Goal: Task Accomplishment & Management: Complete application form

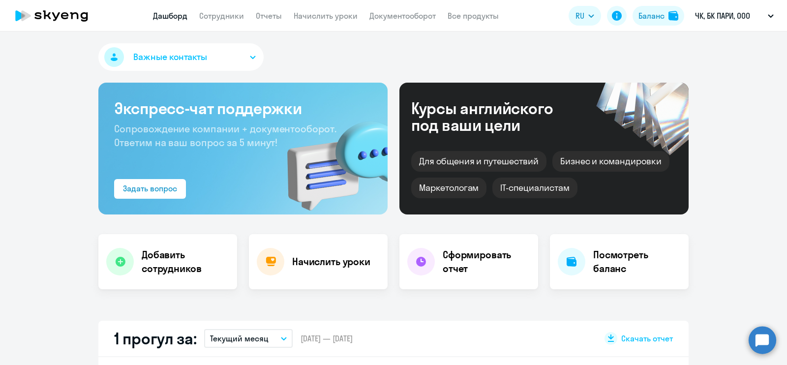
select select "30"
click at [224, 16] on link "Сотрудники" at bounding box center [221, 16] width 45 height 10
select select "30"
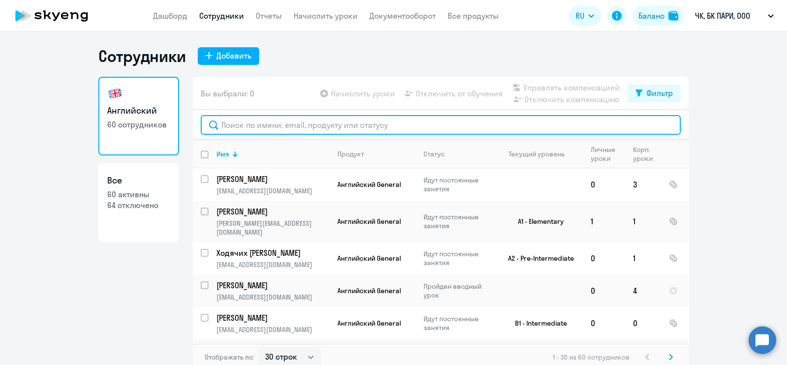
click at [256, 127] on input "text" at bounding box center [441, 125] width 480 height 20
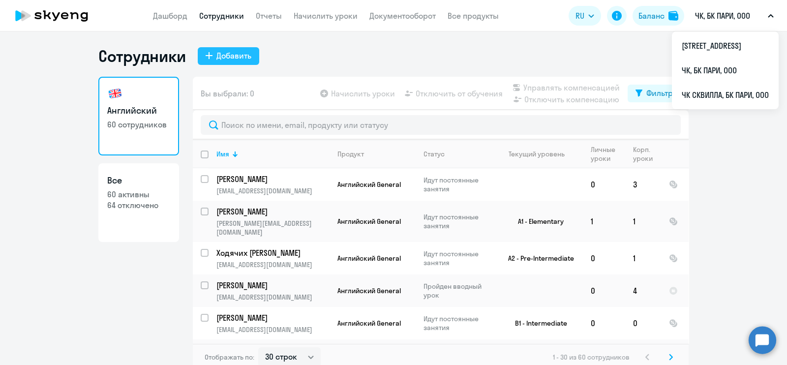
drag, startPoint x: 226, startPoint y: 71, endPoint x: 231, endPoint y: 61, distance: 11.9
click at [226, 69] on div "Сотрудники Добавить Английский 60 сотрудников Все 60 активны 64 отключено Вы вы…" at bounding box center [393, 208] width 590 height 325
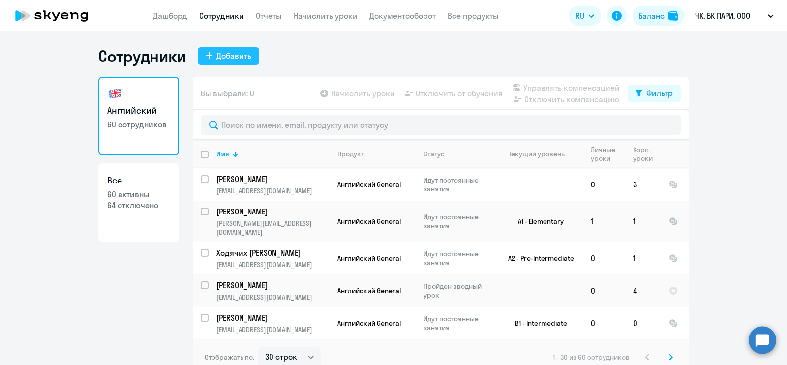
click at [231, 59] on div "Добавить" at bounding box center [233, 56] width 35 height 12
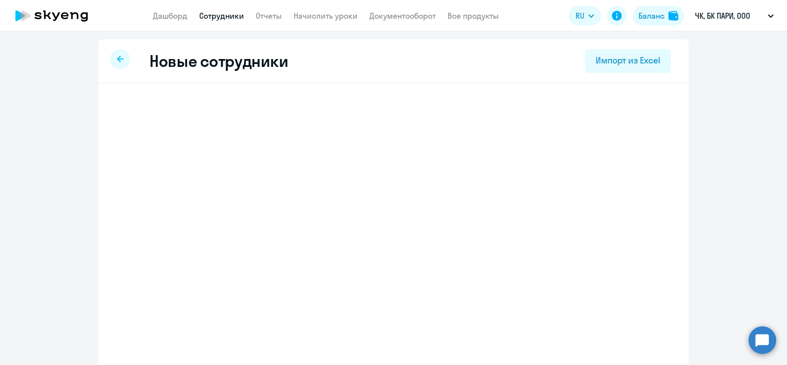
select select "english_adult_not_native_speaker"
select select "3"
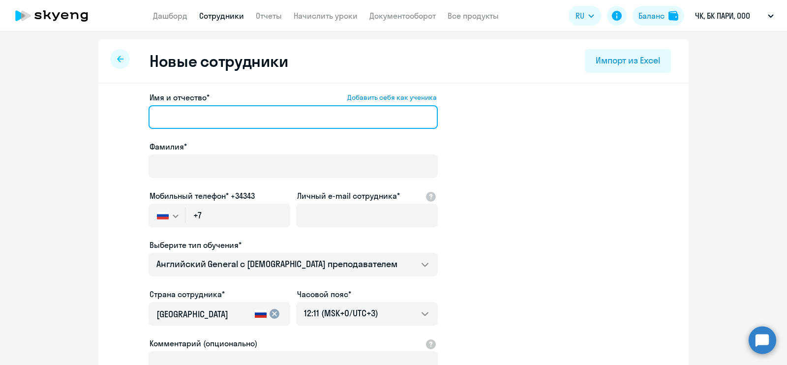
click at [186, 110] on input "Имя и отчество* Добавить себя как ученика" at bounding box center [293, 117] width 289 height 24
type input "[PERSON_NAME]"
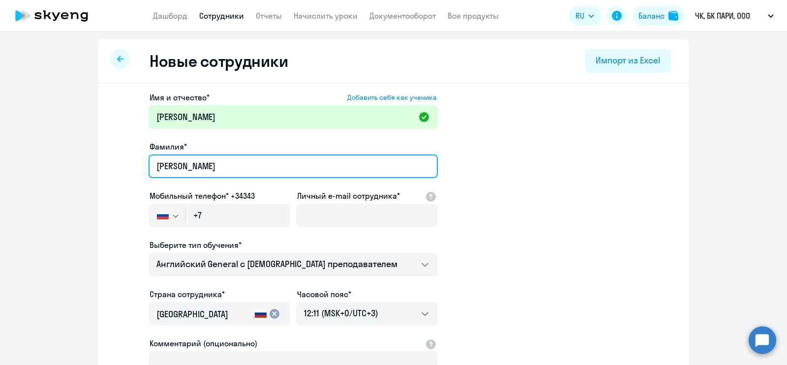
type input "[PERSON_NAME]"
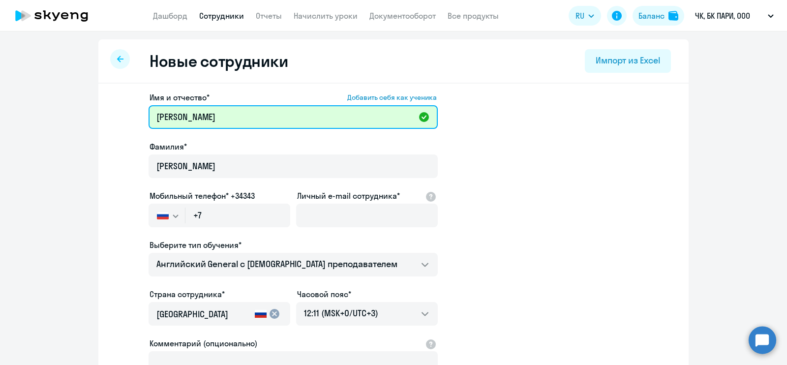
click at [229, 122] on input "[PERSON_NAME]" at bounding box center [293, 117] width 289 height 24
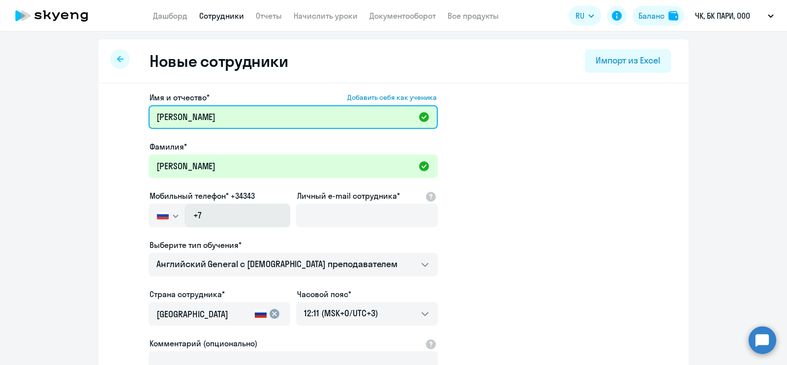
paste input "[PERSON_NAME]"
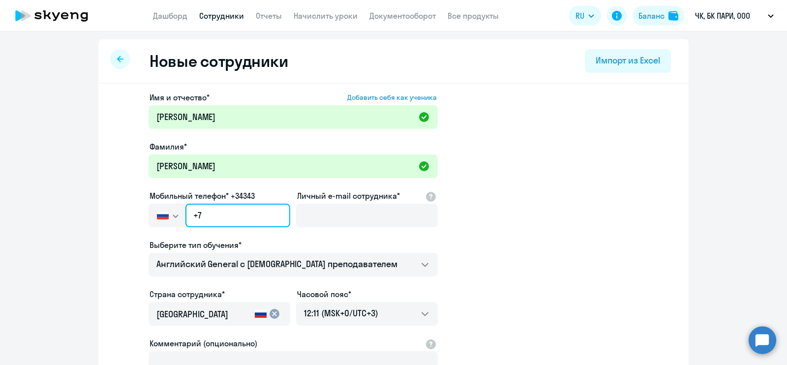
click at [229, 217] on input "+7" at bounding box center [237, 216] width 105 height 24
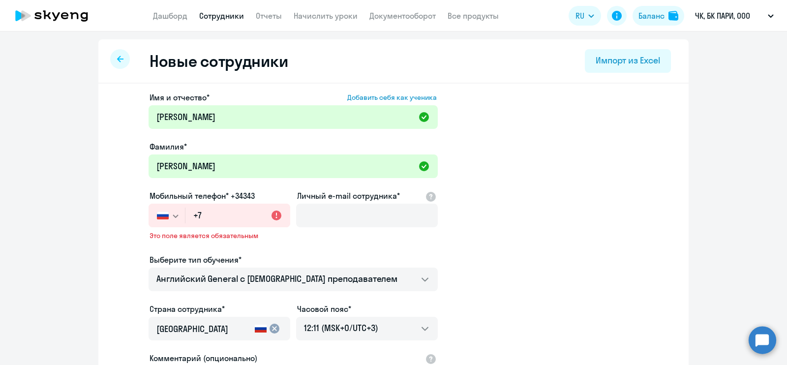
click at [43, 203] on ng-component "Новые сотрудники Импорт из Excel Имя и отчество* Добавить себя как ученика [PER…" at bounding box center [393, 285] width 787 height 492
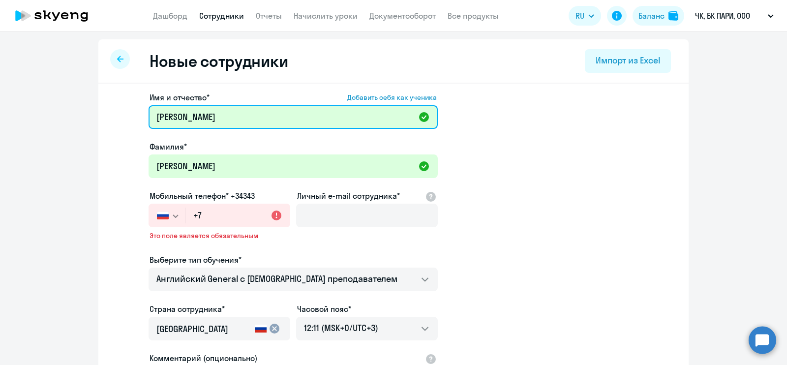
click at [227, 118] on input "[PERSON_NAME]" at bounding box center [293, 117] width 289 height 24
type input "[PERSON_NAME]"
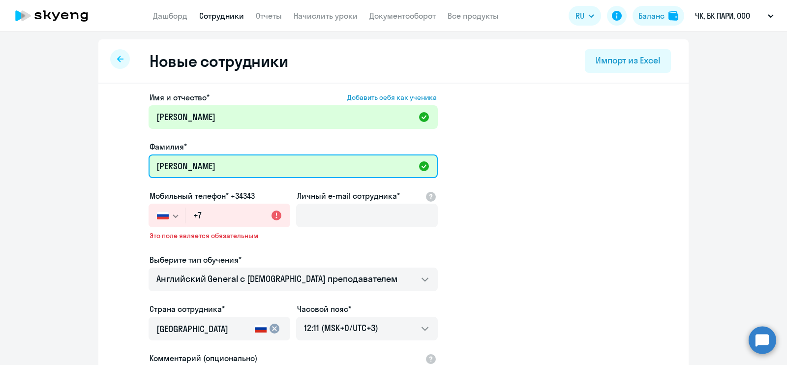
drag, startPoint x: 234, startPoint y: 165, endPoint x: 120, endPoint y: 166, distance: 114.7
click at [120, 166] on app-new-student-form "Имя и отчество* Добавить себя как ученика [PERSON_NAME]* [PERSON_NAME] Мобильны…" at bounding box center [393, 275] width 559 height 366
type input "[PERSON_NAME]"
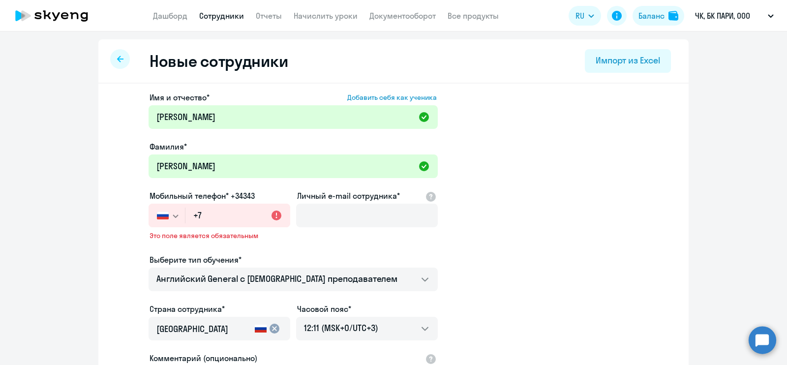
drag, startPoint x: 89, startPoint y: 236, endPoint x: 209, endPoint y: 236, distance: 120.5
click at [89, 236] on ng-component "Новые сотрудники Импорт из Excel Имя и отчество* Добавить себя как ученика [PER…" at bounding box center [393, 285] width 787 height 492
click at [214, 216] on input "+7" at bounding box center [237, 216] width 105 height 24
paste input "[PHONE_NUMBER]"
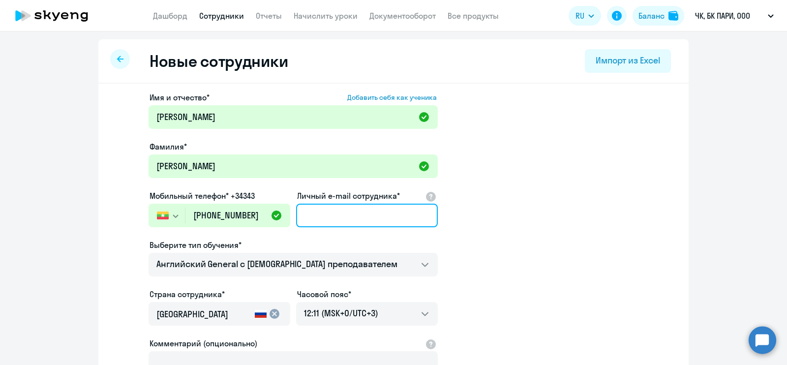
click at [321, 212] on input "Личный e-mail сотрудника*" at bounding box center [367, 216] width 142 height 24
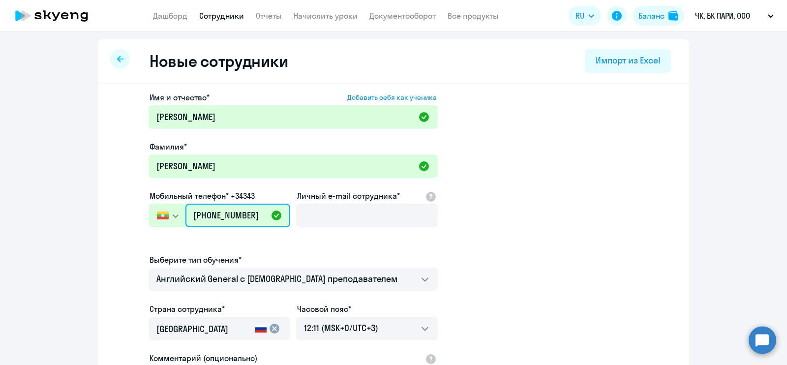
click at [198, 215] on input "[PHONE_NUMBER]" at bounding box center [237, 216] width 105 height 24
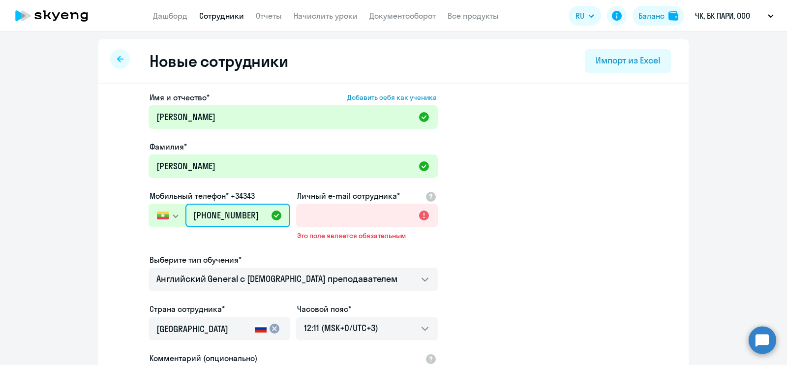
click at [193, 215] on input "[PHONE_NUMBER]" at bounding box center [237, 216] width 105 height 24
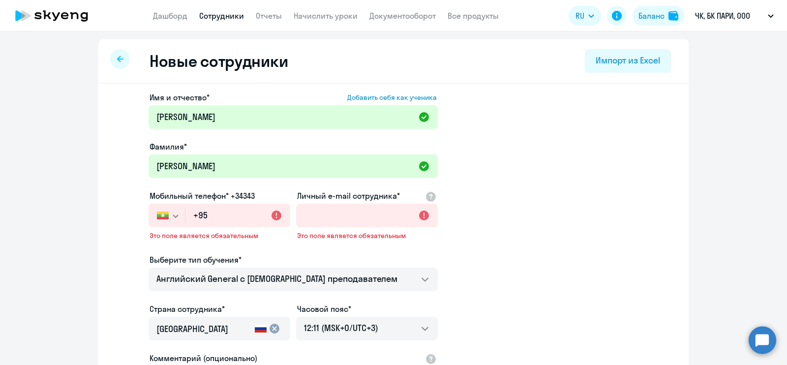
click at [164, 216] on button "button" at bounding box center [167, 216] width 36 height 24
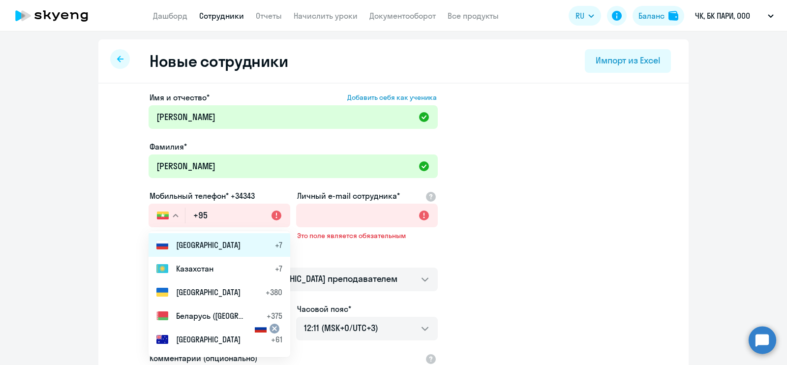
click at [185, 243] on span "[GEOGRAPHIC_DATA]" at bounding box center [208, 245] width 64 height 12
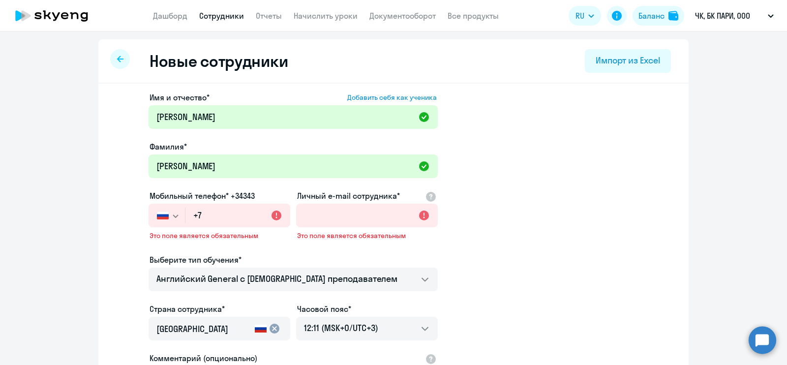
click at [42, 225] on ng-component "Новые сотрудники Импорт из Excel Имя и отчество* Добавить себя как ученика [PER…" at bounding box center [393, 285] width 787 height 492
click at [214, 215] on input "+7" at bounding box center [237, 216] width 105 height 24
paste input "[PHONE_NUMBER]"
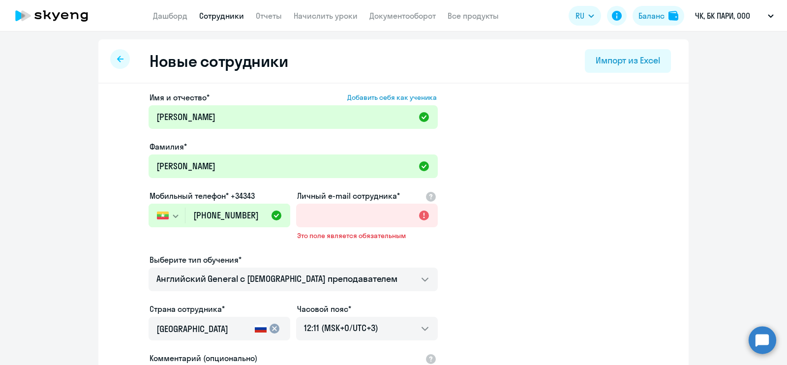
click at [173, 215] on icon "button" at bounding box center [176, 216] width 6 height 3
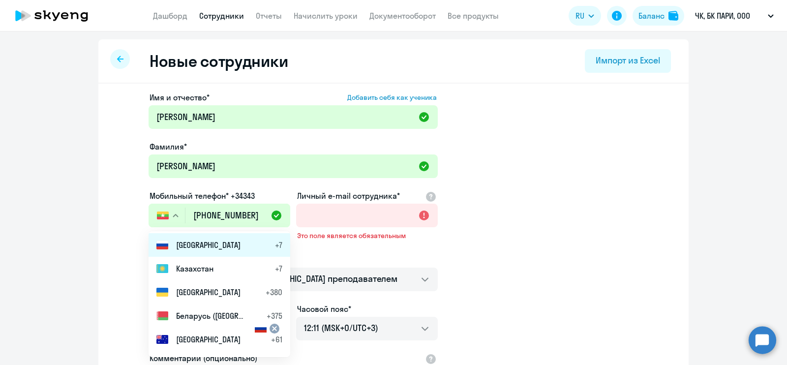
click at [187, 243] on span "[GEOGRAPHIC_DATA]" at bounding box center [208, 245] width 64 height 12
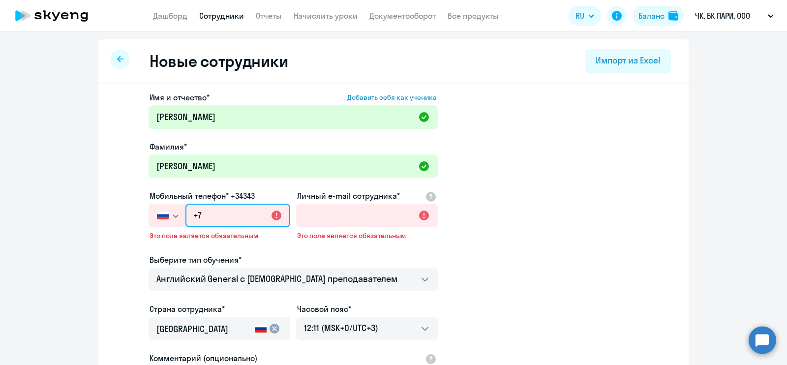
click at [210, 215] on input "+7" at bounding box center [237, 216] width 105 height 24
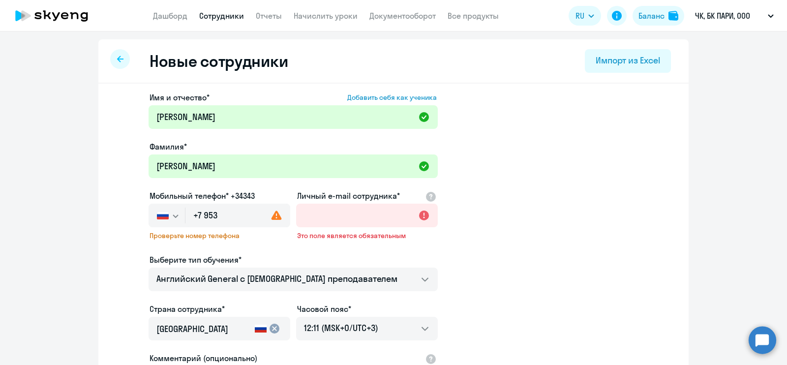
click at [130, 252] on app-new-student-form "Имя и отчество* Добавить себя как ученика [PERSON_NAME]* [PERSON_NAME] телефон*…" at bounding box center [393, 275] width 559 height 366
click at [218, 216] on input "+7 953" at bounding box center [237, 216] width 105 height 24
click at [106, 233] on div "Имя и отчество* Добавить себя как ученика [PERSON_NAME]* [PERSON_NAME] телефон*…" at bounding box center [393, 307] width 590 height 447
click at [243, 220] on input "[PHONE_NUMBER]" at bounding box center [237, 216] width 105 height 24
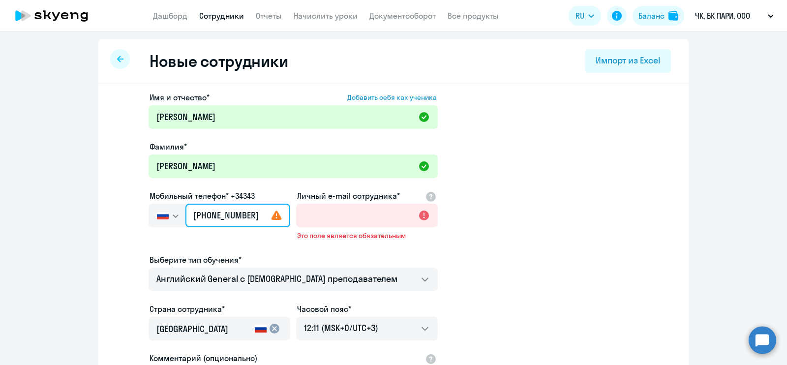
type input "[PHONE_NUMBER]"
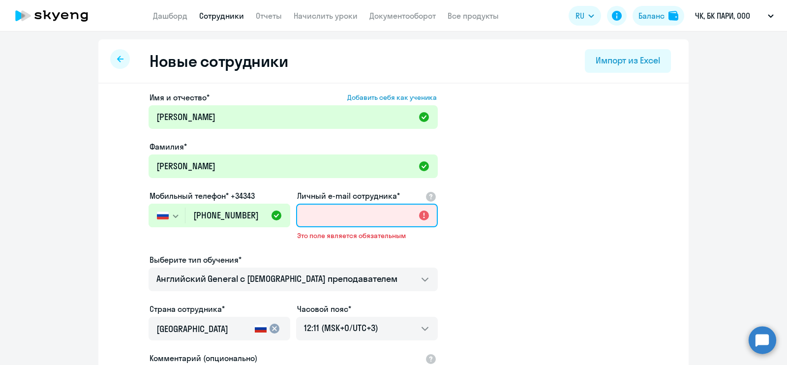
drag, startPoint x: 329, startPoint y: 220, endPoint x: 300, endPoint y: 259, distance: 48.8
click at [329, 219] on input "Личный e-mail сотрудника*" at bounding box center [367, 216] width 142 height 24
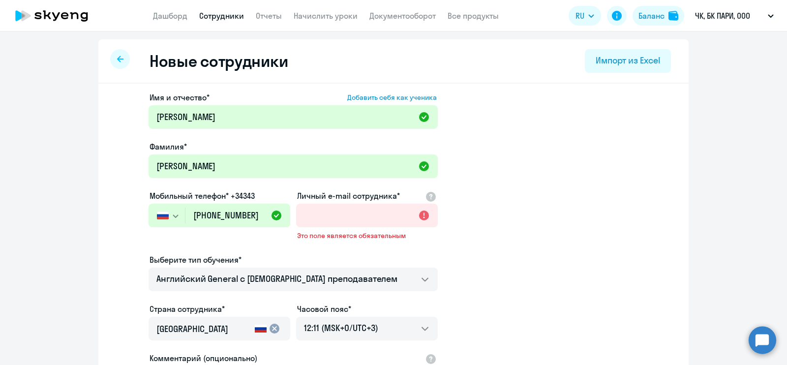
click at [128, 257] on app-new-student-form "Имя и отчество* Добавить себя как ученика [PERSON_NAME]* [PERSON_NAME] телефон*…" at bounding box center [393, 275] width 559 height 366
click at [315, 227] on div at bounding box center [367, 229] width 142 height 4
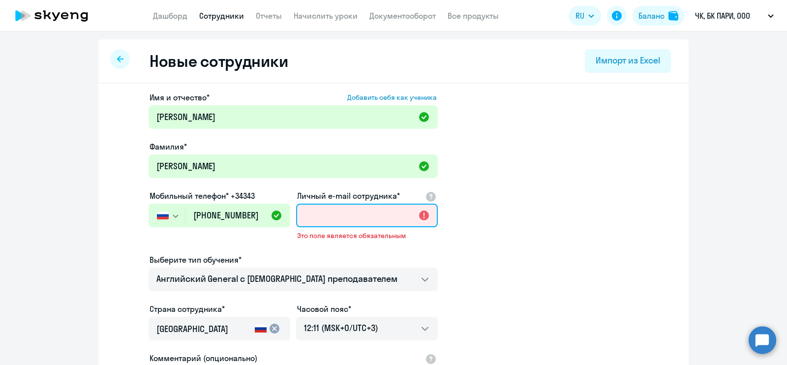
click at [315, 219] on input "Личный e-mail сотрудника*" at bounding box center [367, 216] width 142 height 24
paste input "[EMAIL_ADDRESS][DOMAIN_NAME]"
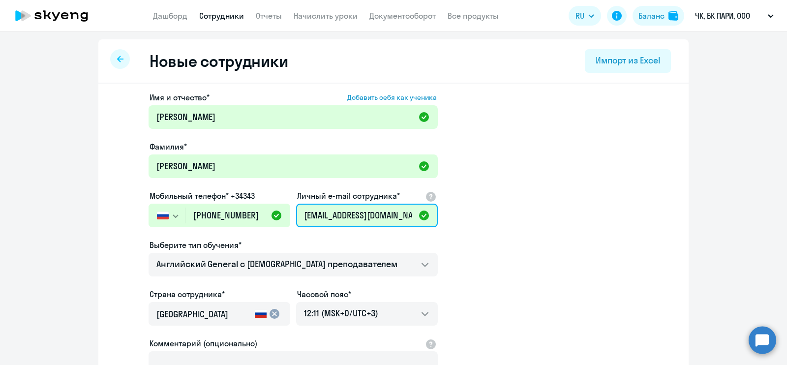
type input "[EMAIL_ADDRESS][DOMAIN_NAME]"
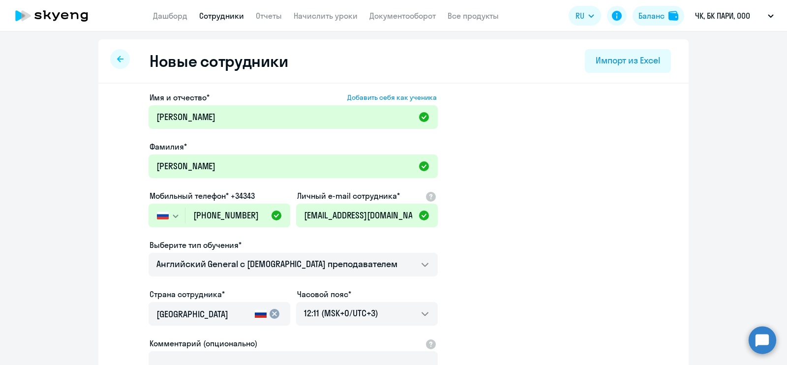
click at [527, 239] on app-new-student-form "Имя и отчество* Добавить себя как ученика [PERSON_NAME]* [PERSON_NAME] телефон*…" at bounding box center [393, 267] width 559 height 351
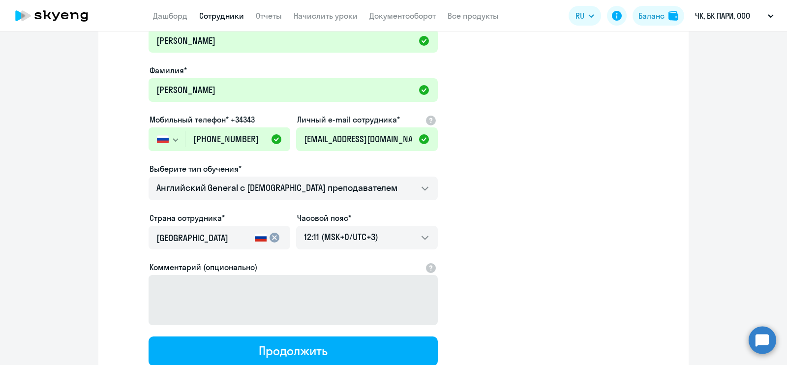
scroll to position [150, 0]
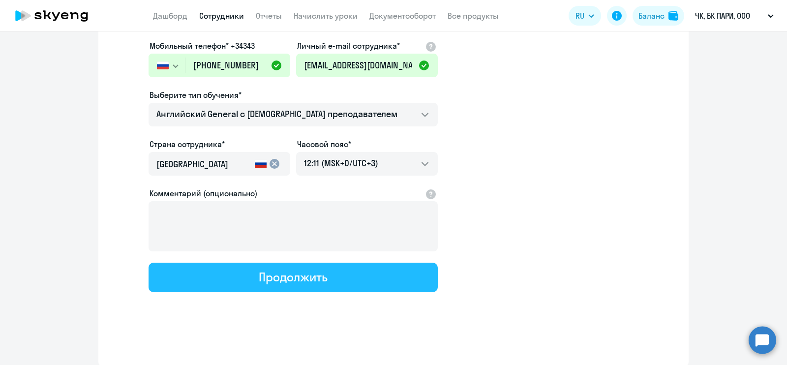
click at [285, 281] on div "Продолжить" at bounding box center [293, 277] width 68 height 16
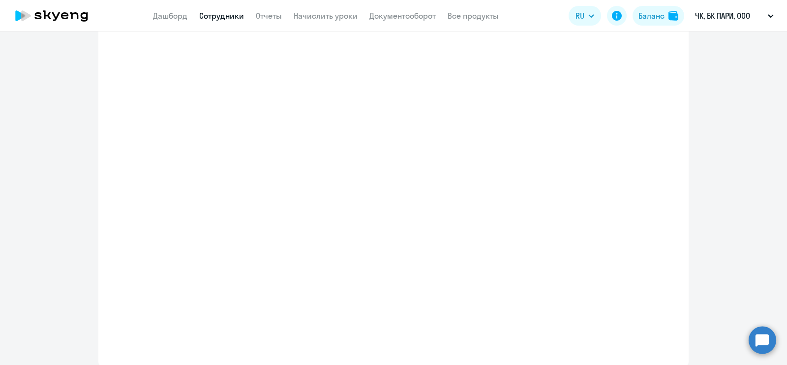
select select "english_adult_not_native_speaker"
select select "3"
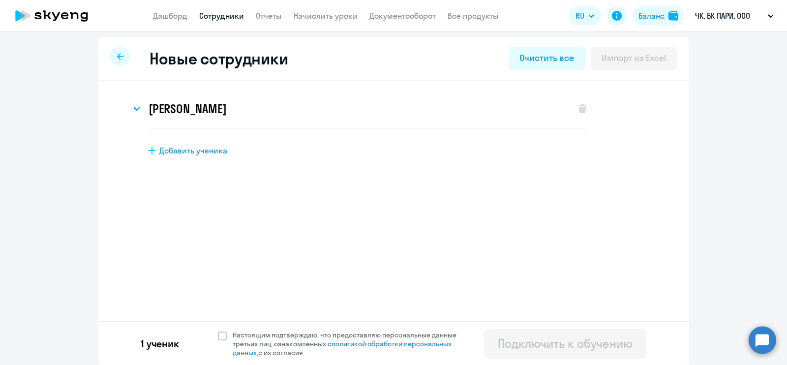
scroll to position [2, 0]
click at [218, 336] on span at bounding box center [222, 336] width 9 height 9
click at [217, 331] on input "Настоящим подтверждаю, что предоставляю персональные данные третьих лиц, ознако…" at bounding box center [217, 330] width 0 height 0
checkbox input "true"
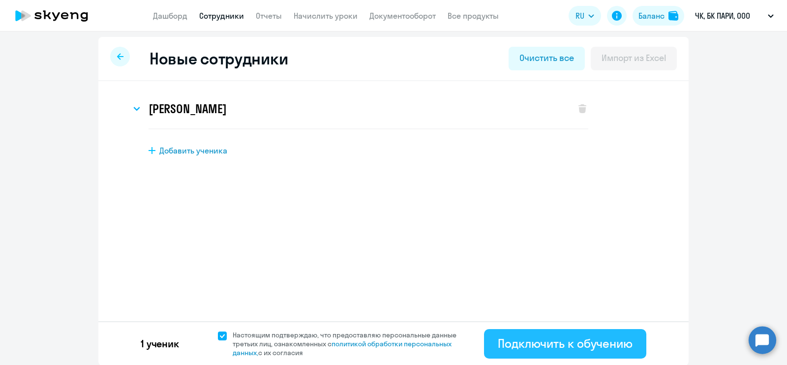
click at [504, 345] on div "Подключить к обучению" at bounding box center [565, 344] width 135 height 16
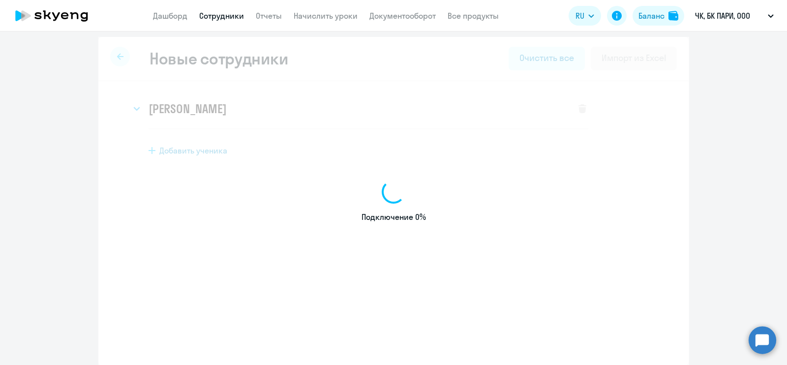
select select "english_adult_not_native_speaker"
select select "3"
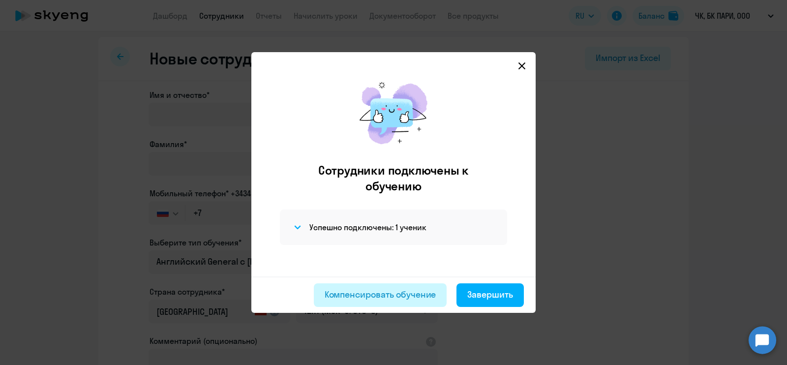
click at [414, 295] on div "Компенсировать обучение" at bounding box center [381, 294] width 112 height 13
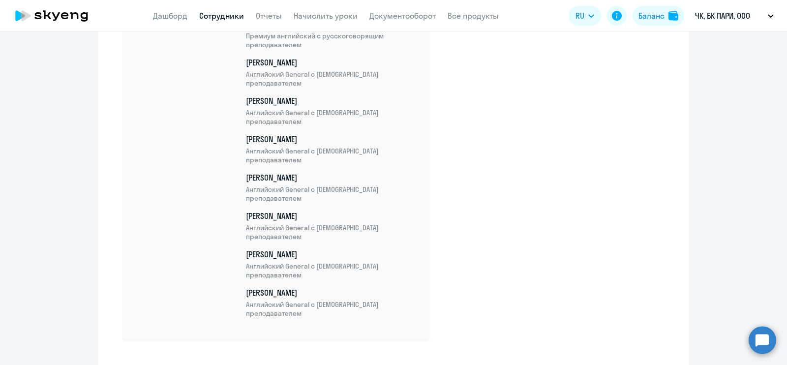
scroll to position [2390, 0]
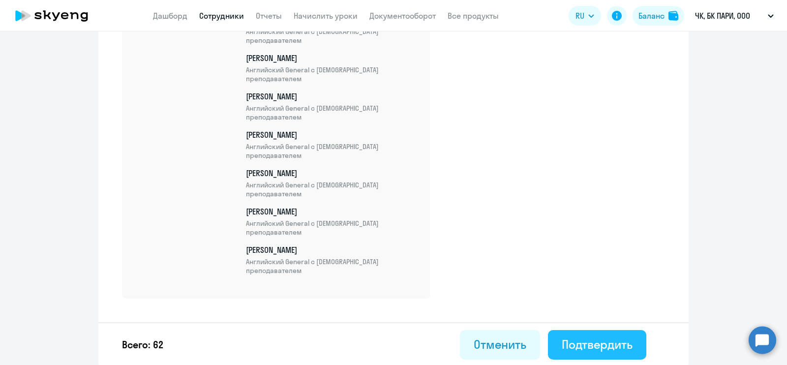
click at [619, 333] on button "Подтвердить" at bounding box center [597, 345] width 98 height 30
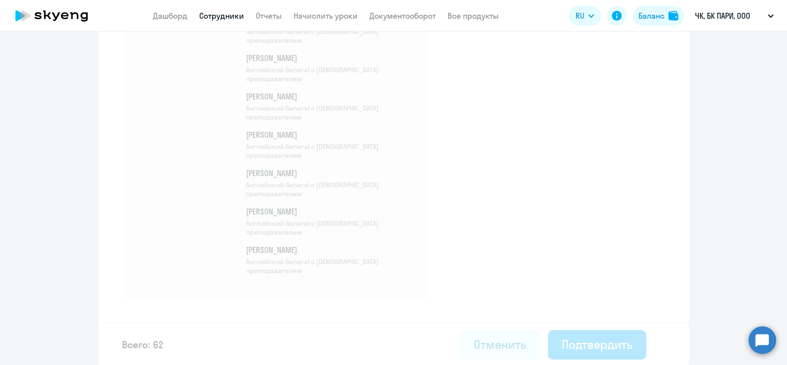
select select "30"
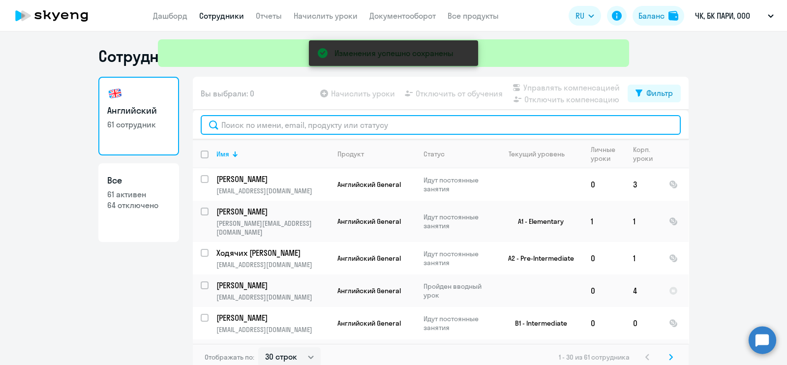
click at [315, 124] on input "text" at bounding box center [441, 125] width 480 height 20
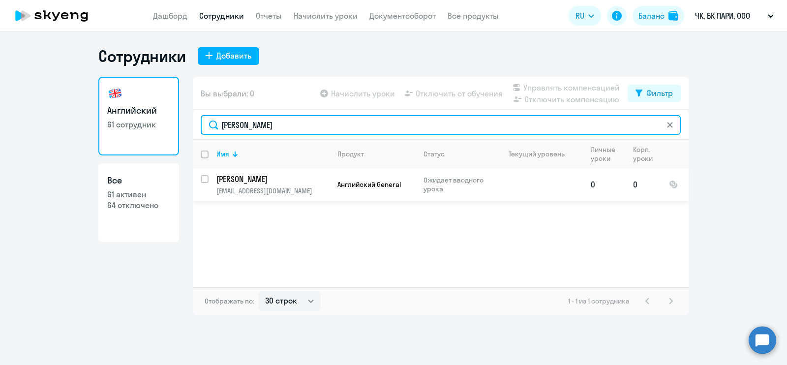
type input "[PERSON_NAME]"
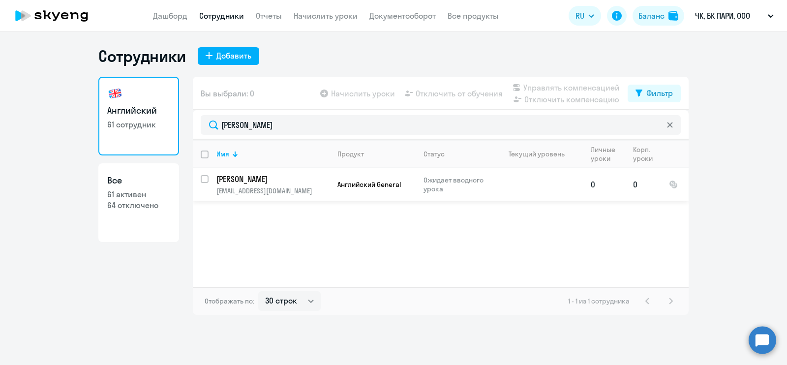
click at [203, 178] on input "select row 42312730" at bounding box center [211, 185] width 20 height 20
checkbox input "true"
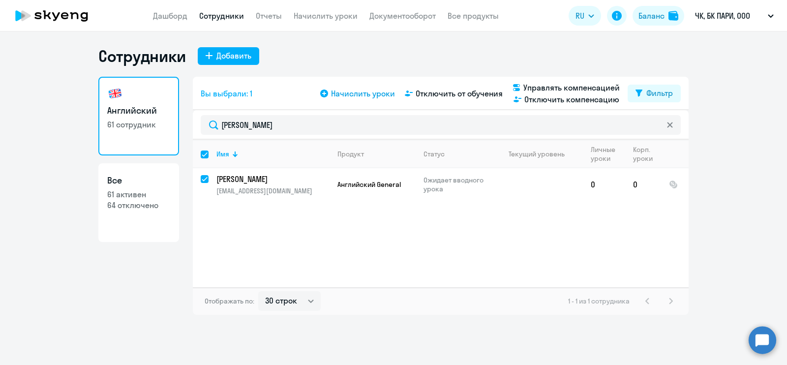
click at [366, 95] on span "Начислить уроки" at bounding box center [363, 94] width 64 height 12
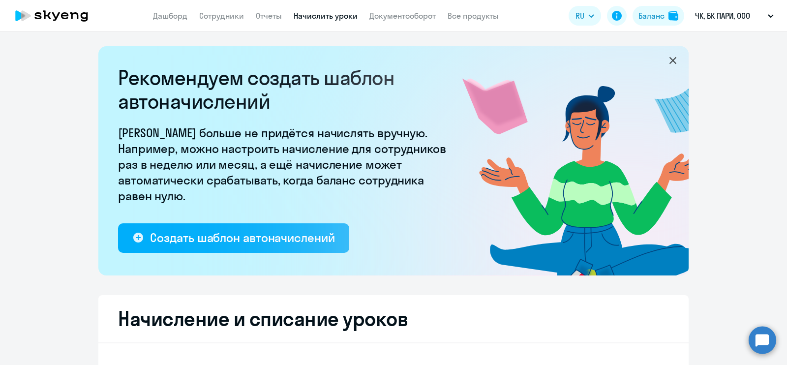
select select "10"
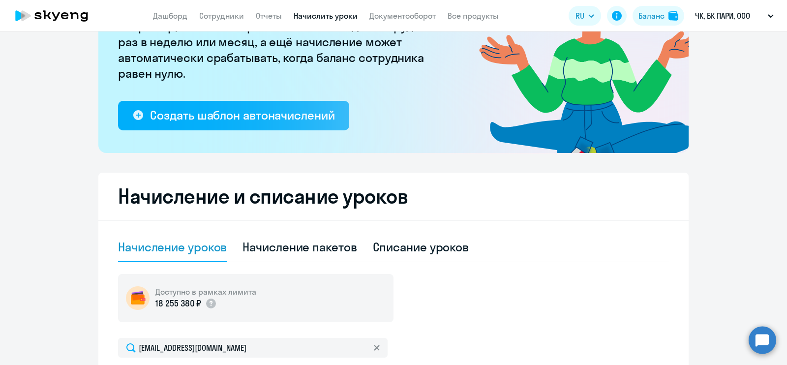
scroll to position [358, 0]
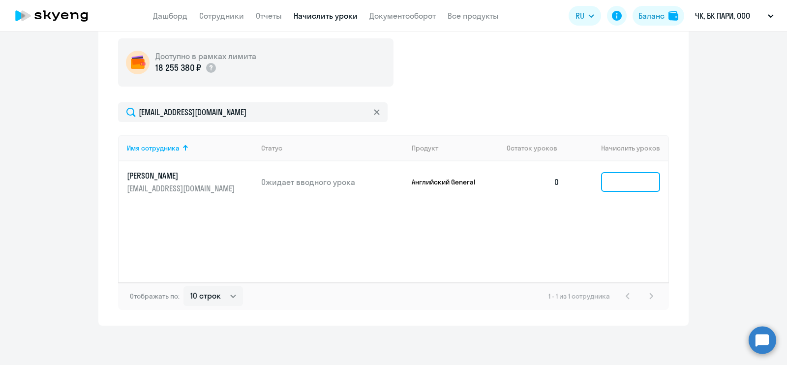
click at [626, 183] on input at bounding box center [630, 182] width 59 height 20
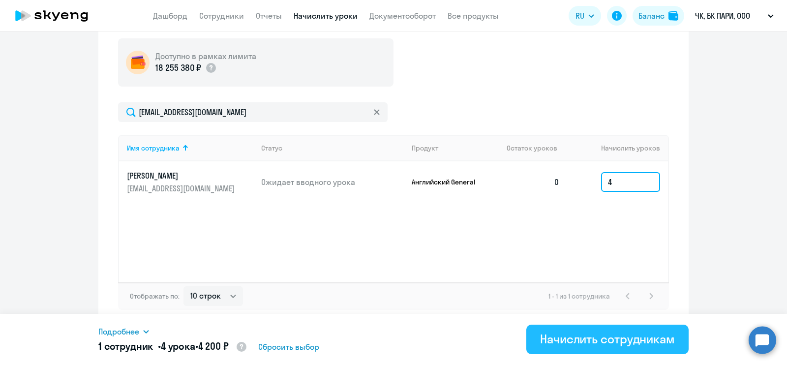
type input "4"
click at [592, 347] on button "Начислить сотрудникам" at bounding box center [607, 340] width 162 height 30
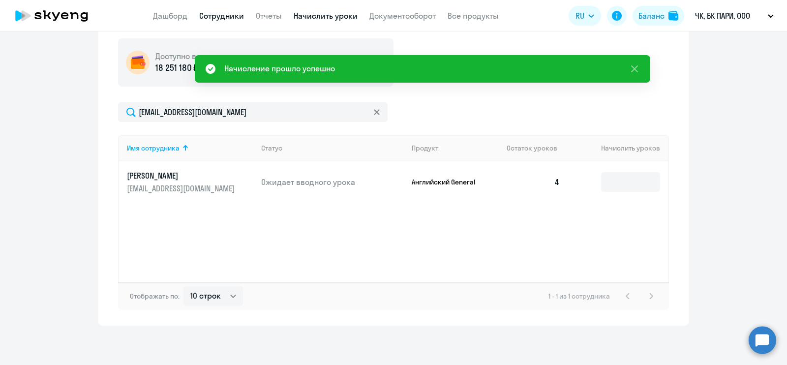
click at [217, 13] on link "Сотрудники" at bounding box center [221, 16] width 45 height 10
select select "30"
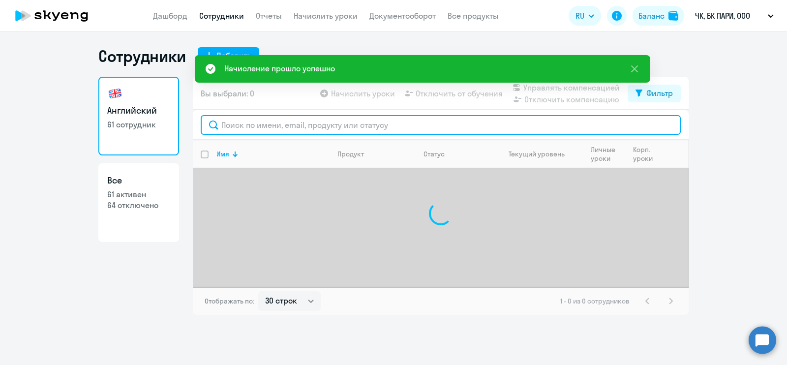
click at [321, 131] on input "text" at bounding box center [441, 125] width 480 height 20
type input "[PERSON_NAME]"
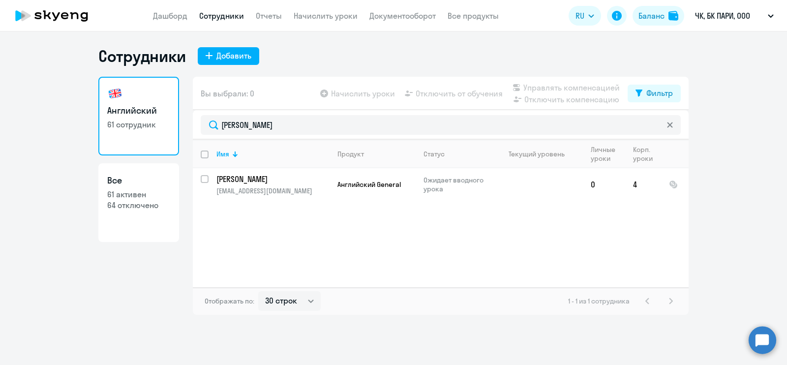
click at [71, 173] on ng-component "Сотрудники Добавить Английский 61 сотрудник Все 61 активен 64 отключено Вы выбр…" at bounding box center [393, 180] width 787 height 269
